Goal: Navigation & Orientation: Find specific page/section

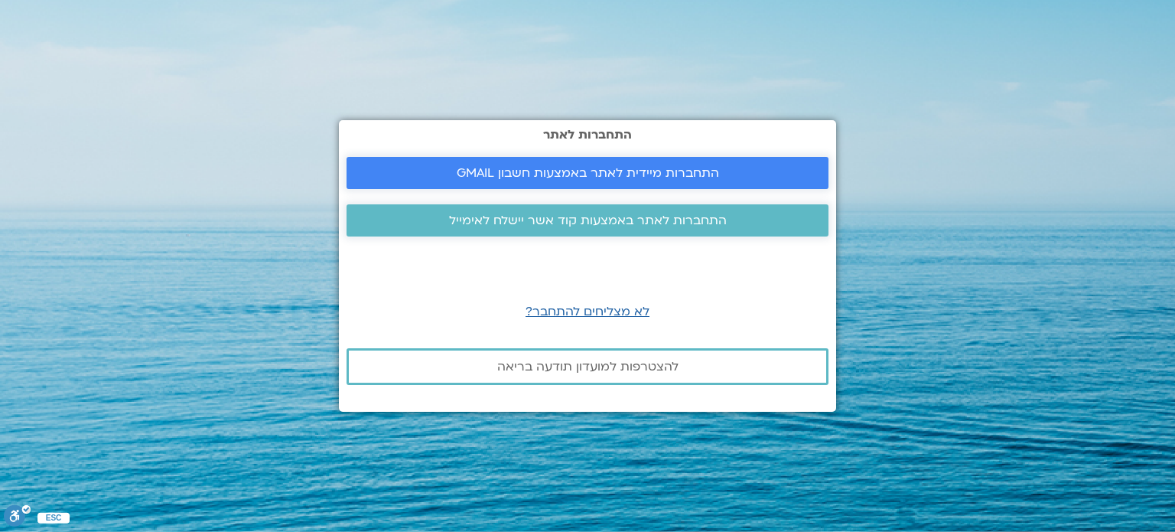
click at [408, 165] on link "התחברות מיידית לאתר באמצעות חשבון GMAIL" at bounding box center [588, 173] width 482 height 32
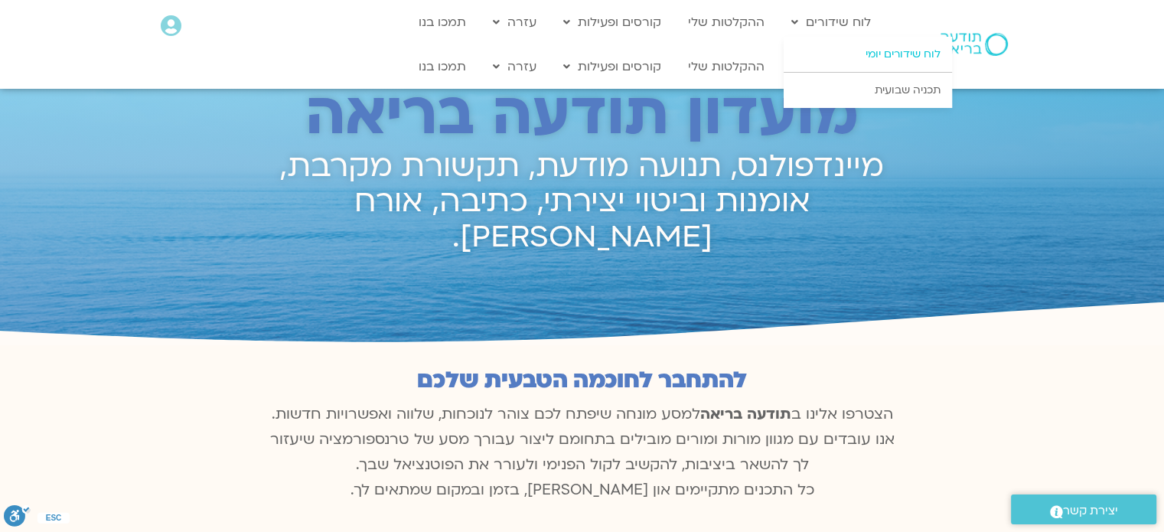
click at [838, 54] on link "לוח שידורים יומי" at bounding box center [867, 54] width 168 height 35
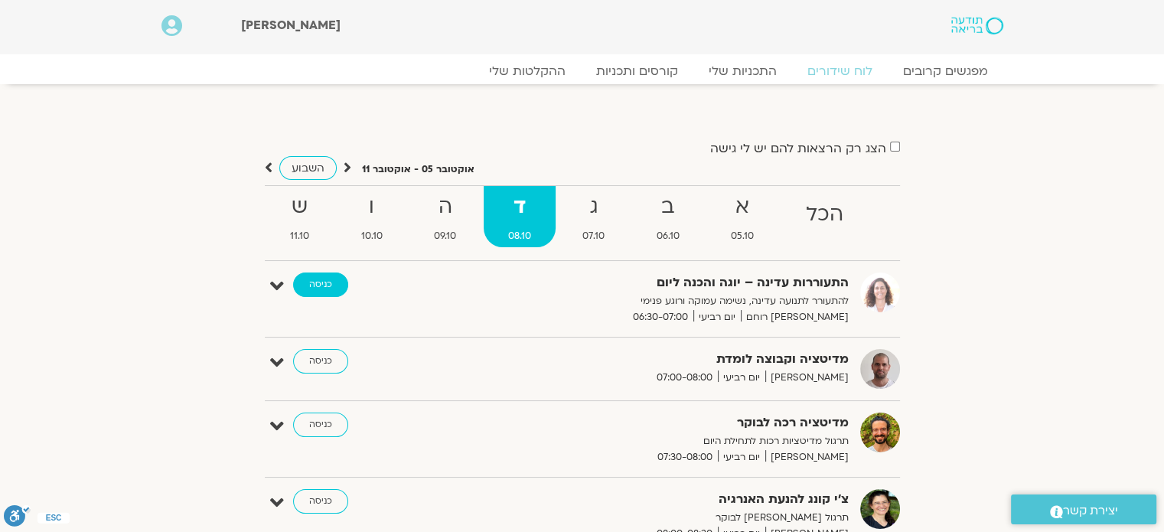
click at [321, 288] on link "כניסה" at bounding box center [320, 284] width 55 height 24
